Goal: Task Accomplishment & Management: Manage account settings

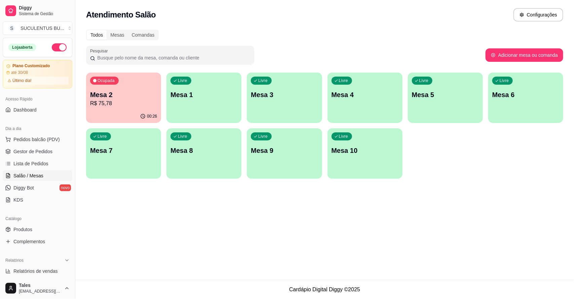
click at [133, 97] on p "Mesa 2" at bounding box center [123, 94] width 67 height 9
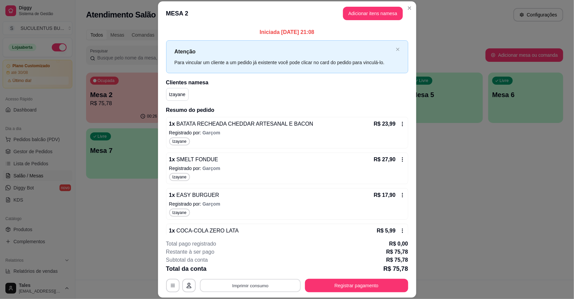
click at [266, 283] on button "Imprimir consumo" at bounding box center [250, 285] width 101 height 13
click at [248, 271] on button "IMPRESSORA COZINHA" at bounding box center [248, 270] width 55 height 11
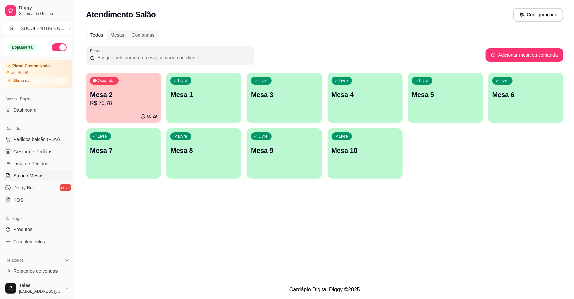
click at [125, 109] on div "Ocupada Mesa 2 R$ 75,78" at bounding box center [123, 91] width 75 height 37
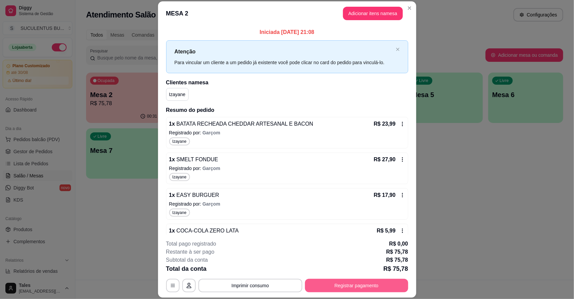
click at [339, 288] on button "Registrar pagamento" at bounding box center [356, 285] width 103 height 13
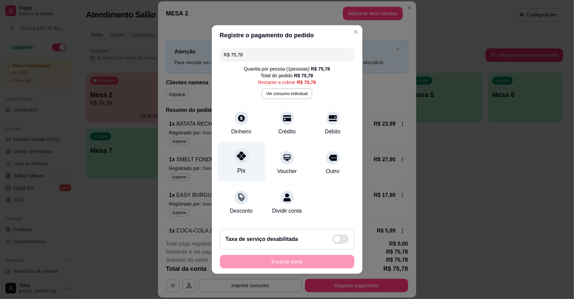
click at [240, 166] on div "Pix" at bounding box center [241, 170] width 8 height 9
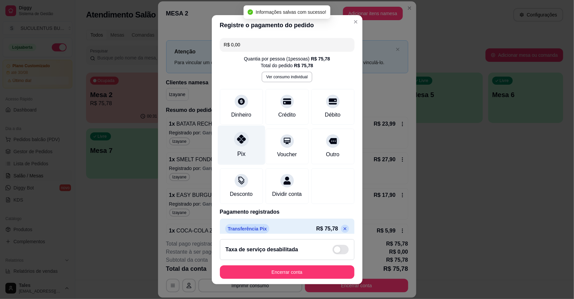
type input "R$ 0,00"
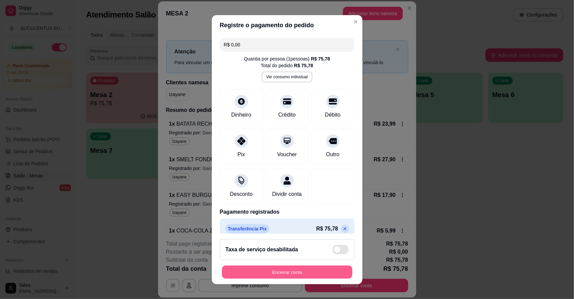
click at [300, 274] on button "Encerrar conta" at bounding box center [287, 272] width 130 height 13
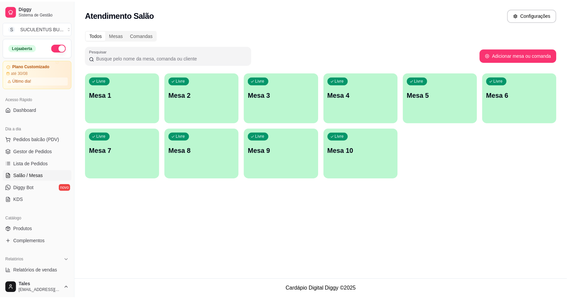
scroll to position [194, 0]
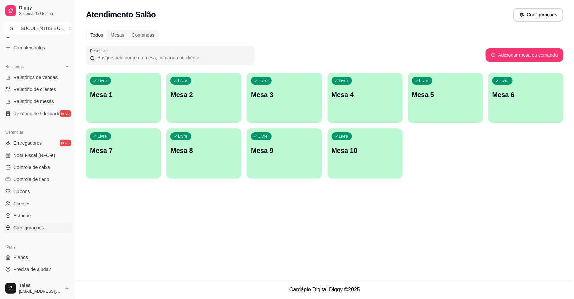
click at [49, 225] on link "Configurações" at bounding box center [38, 227] width 70 height 11
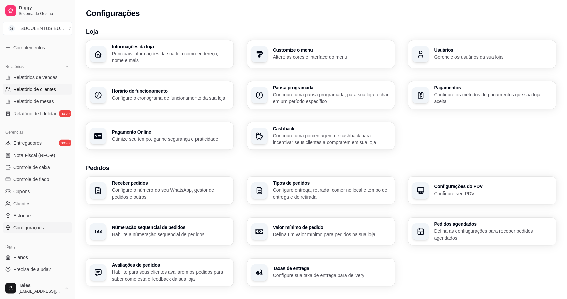
click at [31, 89] on span "Relatório de clientes" at bounding box center [34, 89] width 43 height 7
select select "30"
select select "HIGHEST_TOTAL_SPENT_WITH_ORDERS"
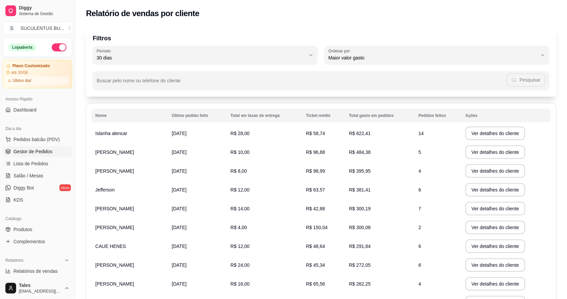
click at [40, 152] on span "Gestor de Pedidos" at bounding box center [32, 151] width 39 height 7
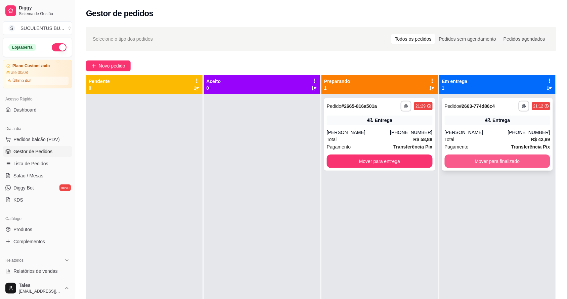
click at [497, 161] on button "Mover para finalizado" at bounding box center [498, 161] width 106 height 13
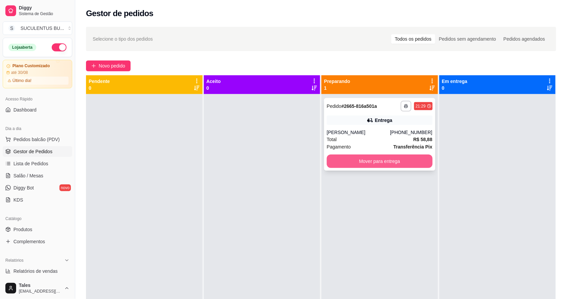
click at [399, 162] on button "Mover para entrega" at bounding box center [380, 161] width 106 height 13
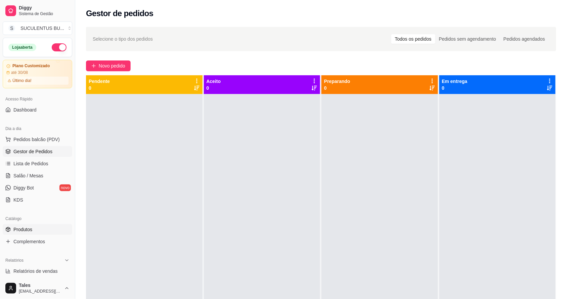
click at [51, 231] on link "Produtos" at bounding box center [38, 229] width 70 height 11
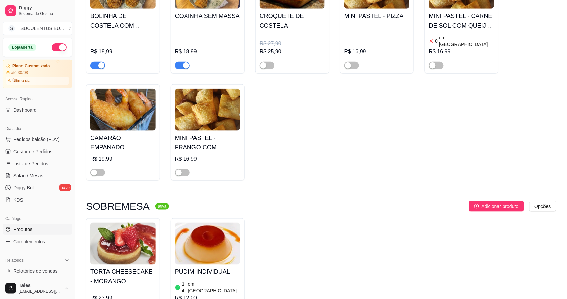
scroll to position [252, 0]
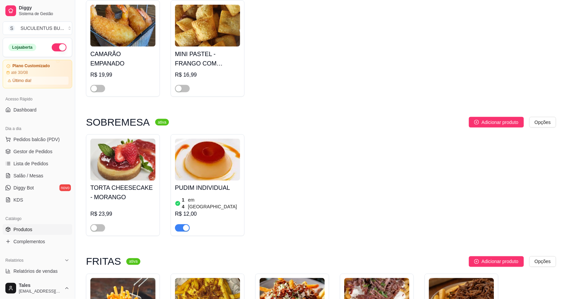
click at [218, 210] on div "R$ 12,00" at bounding box center [207, 214] width 65 height 8
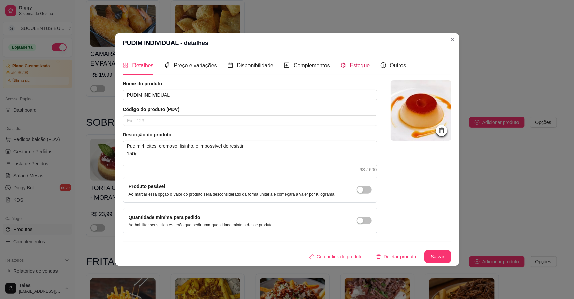
click at [360, 66] on span "Estoque" at bounding box center [360, 66] width 20 height 6
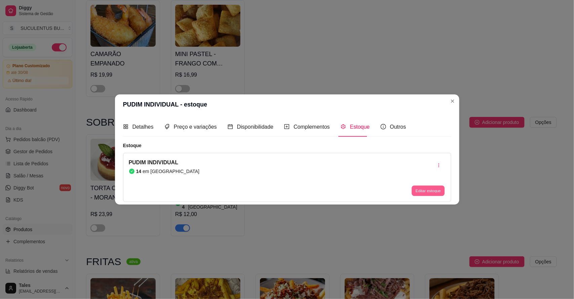
click at [426, 187] on button "Editar estoque" at bounding box center [428, 191] width 33 height 10
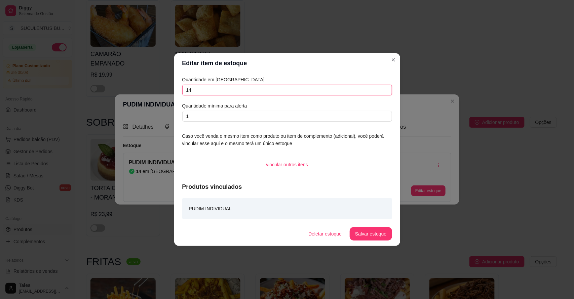
click at [203, 91] on input "14" at bounding box center [287, 90] width 210 height 11
type input "12"
click at [366, 230] on button "Salvar estoque" at bounding box center [371, 233] width 42 height 13
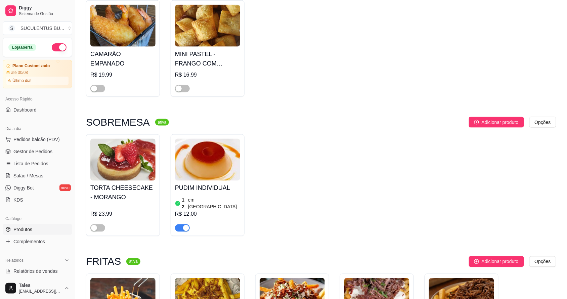
click at [204, 197] on article "em [GEOGRAPHIC_DATA]" at bounding box center [214, 203] width 52 height 13
click at [47, 151] on span "Gestor de Pedidos" at bounding box center [32, 151] width 39 height 7
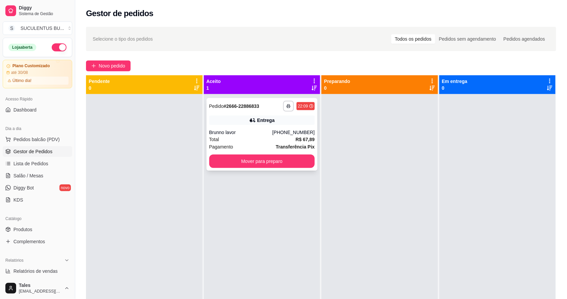
click at [258, 132] on div "Brunno lavor" at bounding box center [240, 132] width 63 height 7
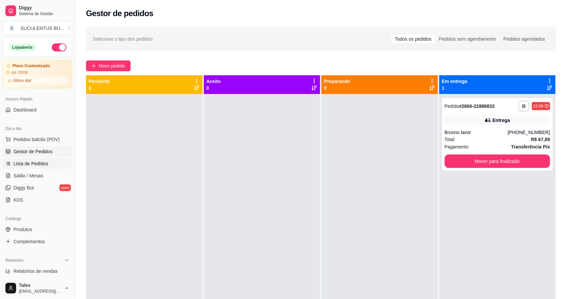
click at [42, 162] on span "Lista de Pedidos" at bounding box center [30, 163] width 35 height 7
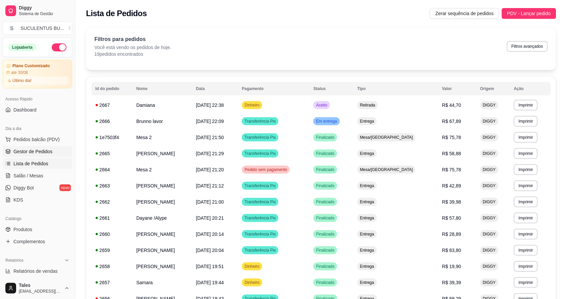
click at [29, 147] on link "Gestor de Pedidos" at bounding box center [38, 151] width 70 height 11
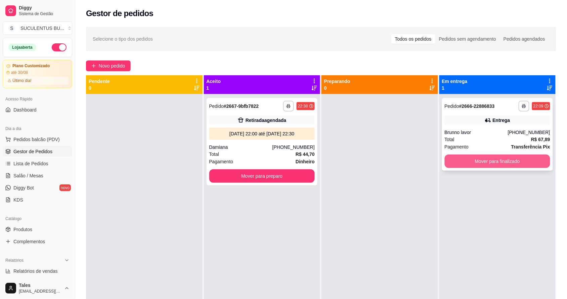
click at [472, 161] on button "Mover para finalizado" at bounding box center [498, 161] width 106 height 13
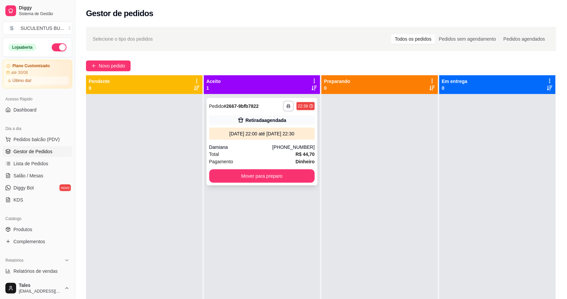
click at [244, 143] on div "**********" at bounding box center [262, 141] width 111 height 87
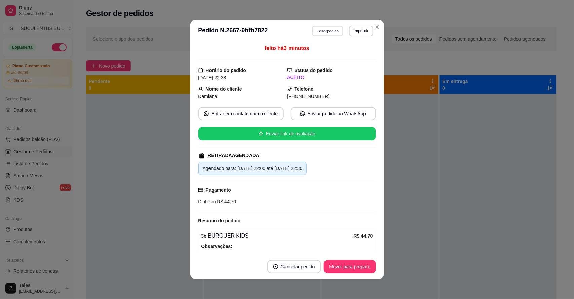
click at [327, 29] on button "Editar pedido" at bounding box center [327, 31] width 31 height 10
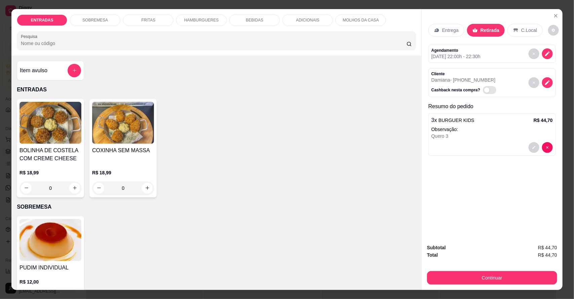
click at [449, 34] on div "Entrega" at bounding box center [446, 30] width 36 height 13
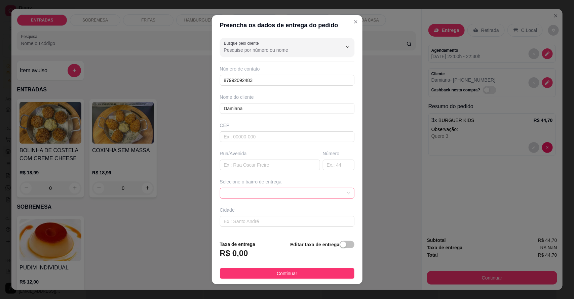
click at [254, 196] on span at bounding box center [287, 193] width 126 height 10
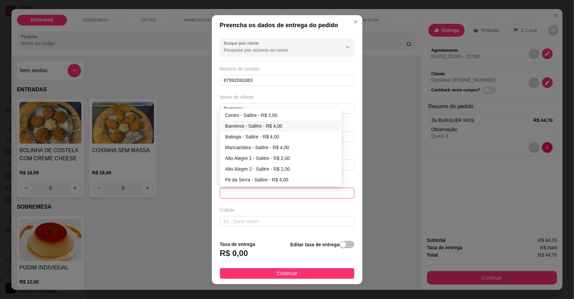
click at [281, 113] on div "Centro - Salitre - R$ 2,00" at bounding box center [280, 115] width 111 height 7
type input "Salitre"
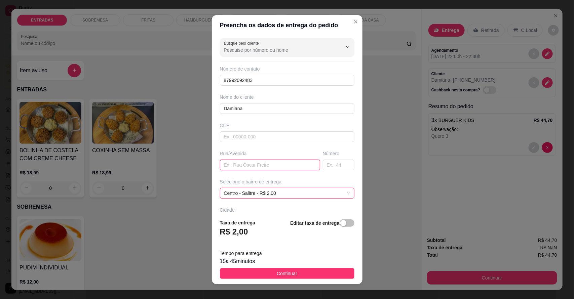
click at [244, 165] on input "text" at bounding box center [270, 165] width 100 height 11
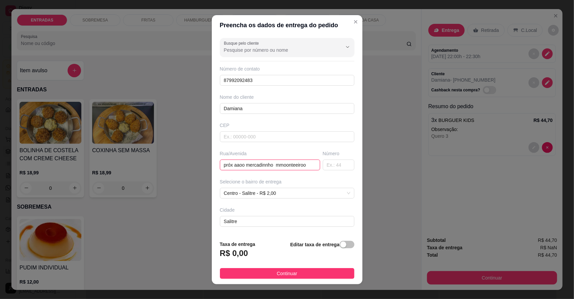
scroll to position [0, 1]
type input "próx aaoo mercadinnho mmoonteeiroo"
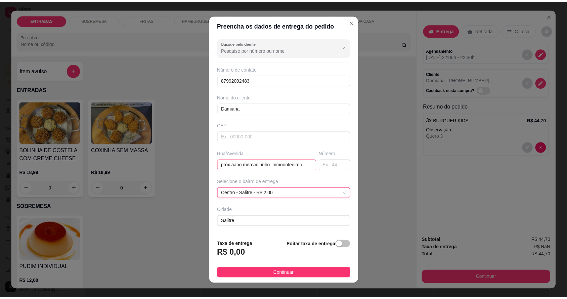
scroll to position [0, 0]
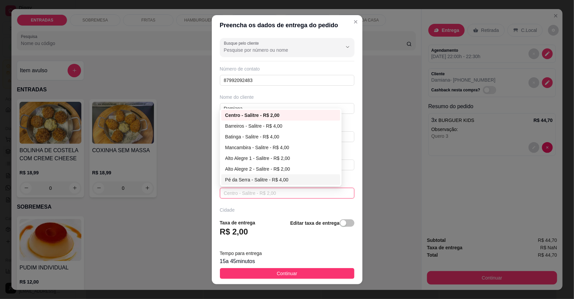
click at [338, 161] on div "Busque pelo cliente Número de contato 87992092483 Nome do cliente [PERSON_NAME]…" at bounding box center [287, 124] width 151 height 178
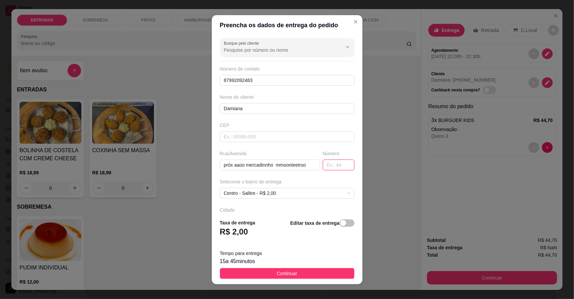
click at [324, 164] on input "text" at bounding box center [339, 165] width 32 height 11
type input "46"
click at [281, 164] on input "próx aaoo mercadinnho mmoonteeiroo" at bounding box center [270, 165] width 100 height 11
type input "próx aaoo mercadinnho monteiroo"
click at [277, 272] on span "Continuar" at bounding box center [287, 273] width 21 height 7
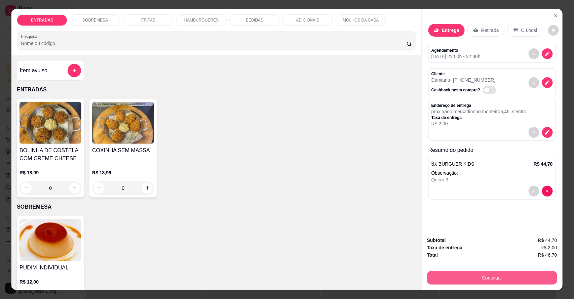
click at [525, 280] on button "Continuar" at bounding box center [492, 277] width 130 height 13
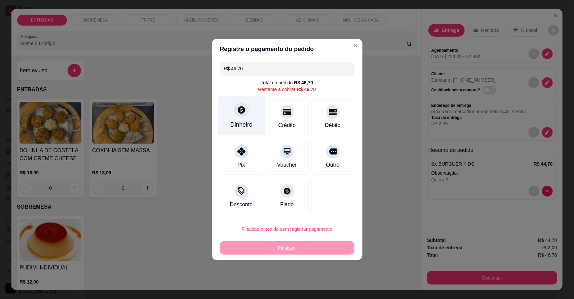
click at [240, 114] on icon at bounding box center [241, 109] width 7 height 7
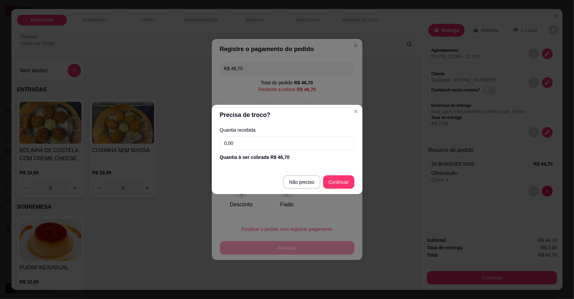
click at [326, 141] on input "0,00" at bounding box center [287, 142] width 134 height 13
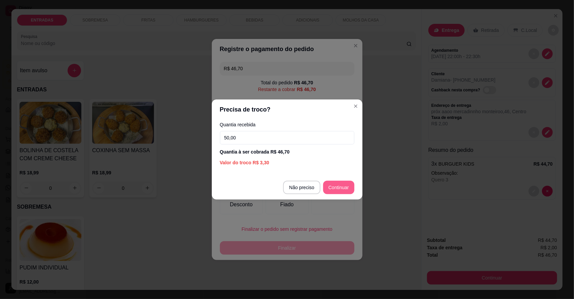
type input "50,00"
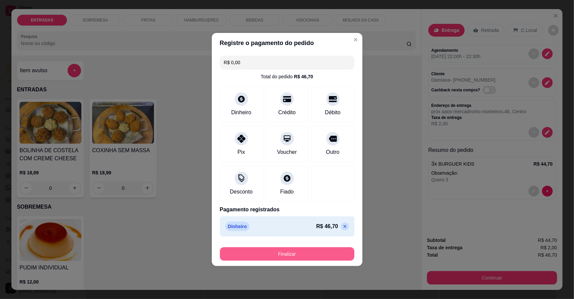
click at [304, 253] on button "Finalizar" at bounding box center [287, 253] width 134 height 13
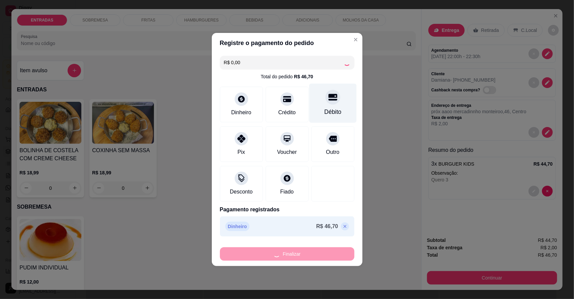
type input "-R$ 46,70"
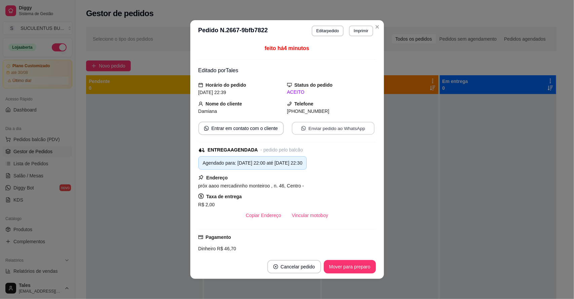
click at [335, 128] on button "Enviar pedido ao WhatsApp" at bounding box center [332, 128] width 83 height 13
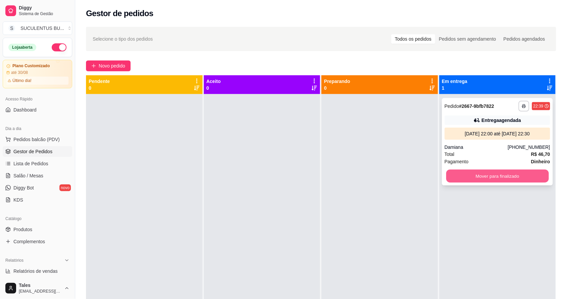
click at [472, 170] on button "Mover para finalizado" at bounding box center [497, 176] width 103 height 13
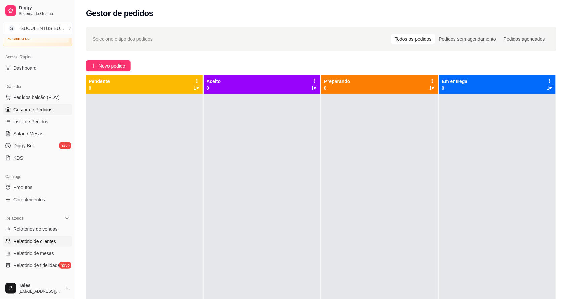
scroll to position [84, 0]
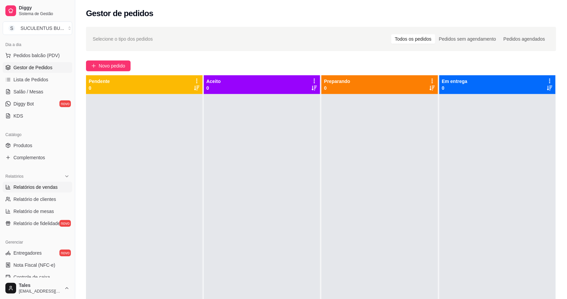
click at [40, 188] on span "Relatórios de vendas" at bounding box center [35, 187] width 44 height 7
select select "ALL"
select select "0"
